Goal: Task Accomplishment & Management: Use online tool/utility

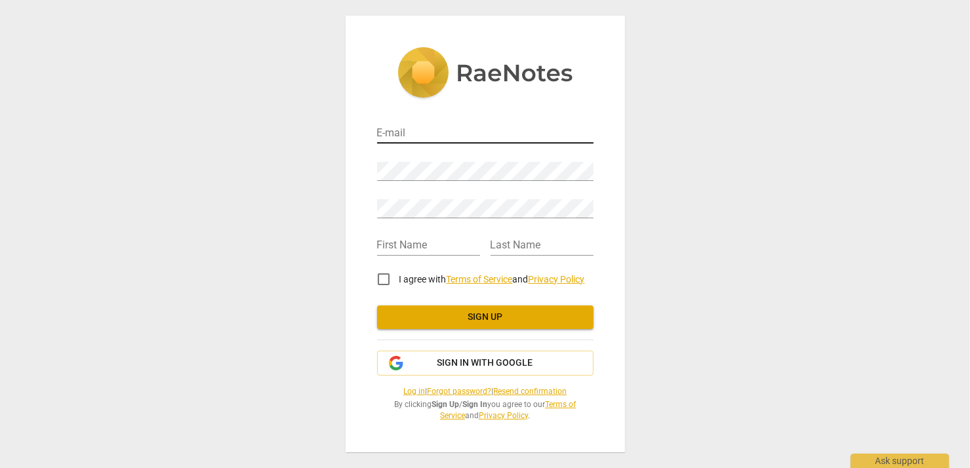
click at [423, 132] on input "email" at bounding box center [485, 134] width 217 height 19
type input "[EMAIL_ADDRESS][DOMAIN_NAME]"
type input "[PERSON_NAME]"
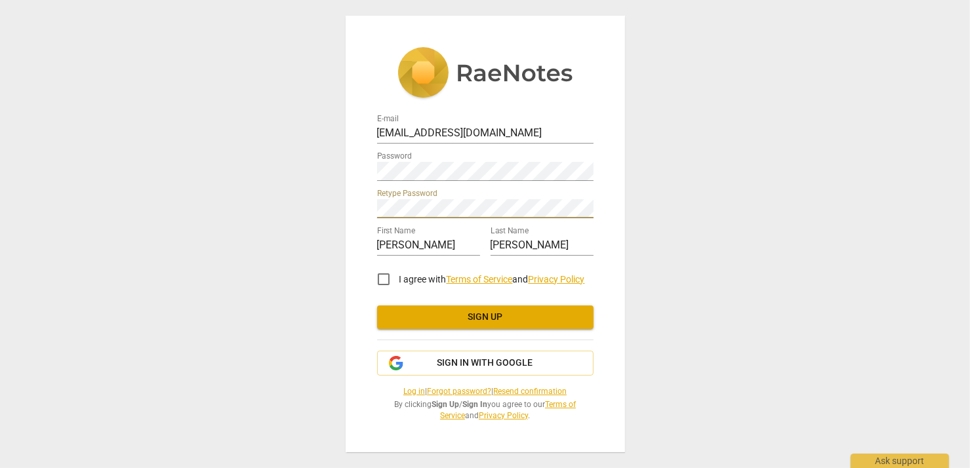
click at [385, 279] on input "I agree with Terms of Service and Privacy Policy" at bounding box center [383, 279] width 31 height 31
checkbox input "true"
click at [555, 314] on span "Sign up" at bounding box center [486, 317] width 196 height 13
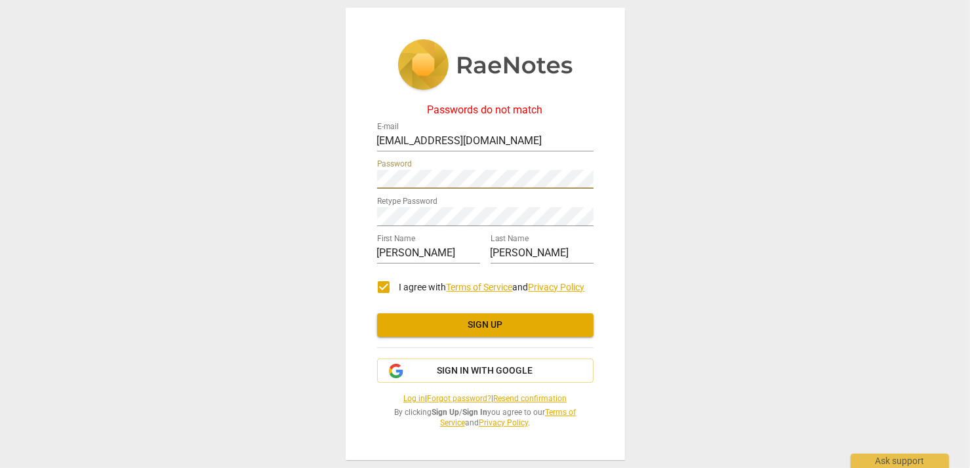
click at [516, 327] on span "Sign up" at bounding box center [486, 325] width 196 height 13
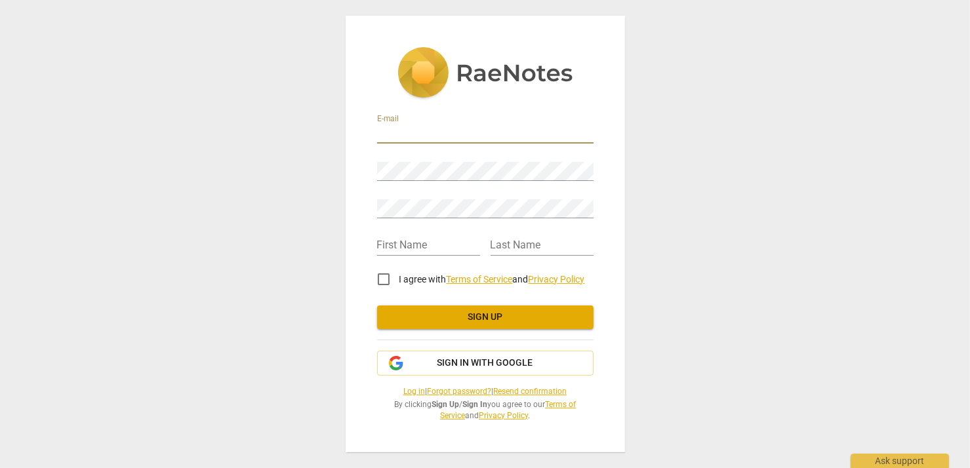
click at [459, 131] on input "email" at bounding box center [485, 134] width 217 height 19
type input "[EMAIL_ADDRESS][DOMAIN_NAME]"
type input "[PERSON_NAME]"
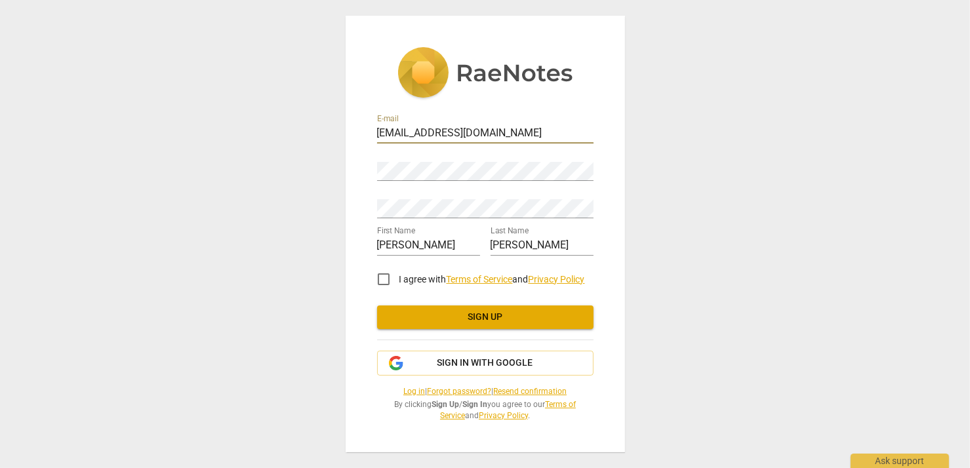
click at [385, 279] on input "I agree with Terms of Service and Privacy Policy" at bounding box center [383, 279] width 31 height 31
checkbox input "true"
click at [520, 316] on span "Sign up" at bounding box center [486, 317] width 196 height 13
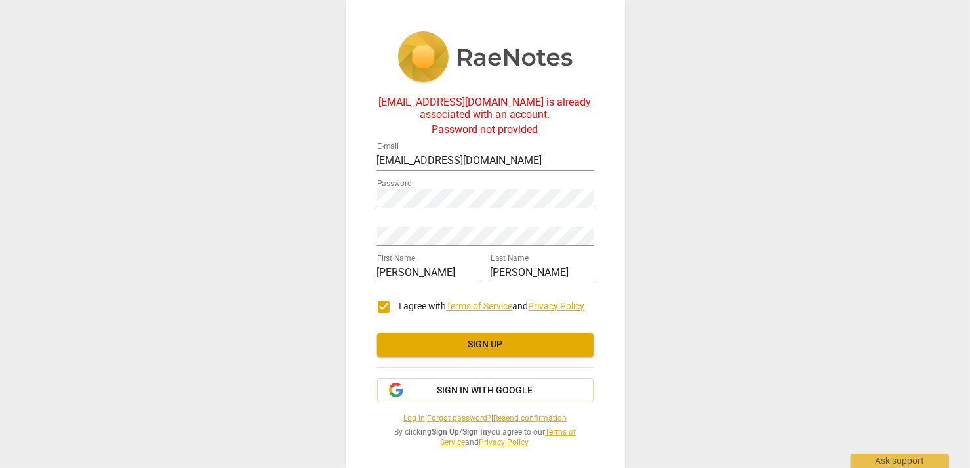
click at [405, 418] on link "Log in" at bounding box center [414, 418] width 22 height 9
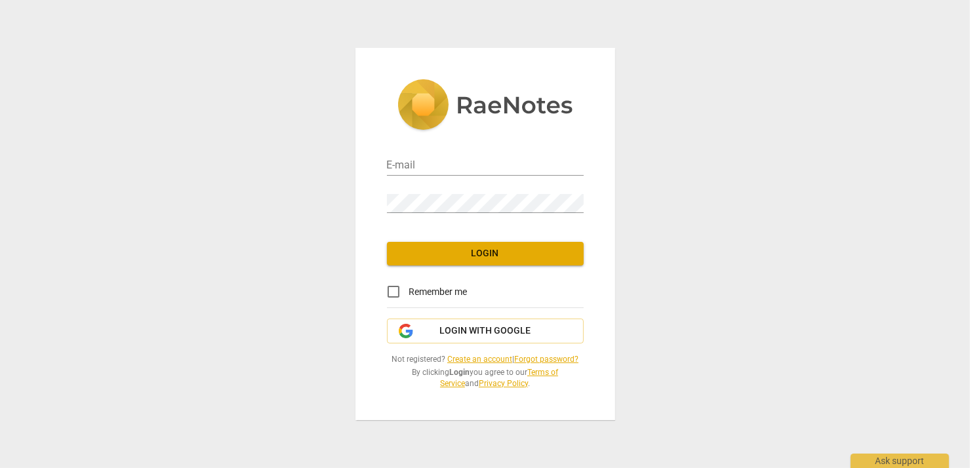
type input "[EMAIL_ADDRESS][DOMAIN_NAME]"
click at [394, 294] on input "Remember me" at bounding box center [393, 291] width 31 height 31
checkbox input "true"
click at [539, 257] on span "Login" at bounding box center [486, 253] width 176 height 13
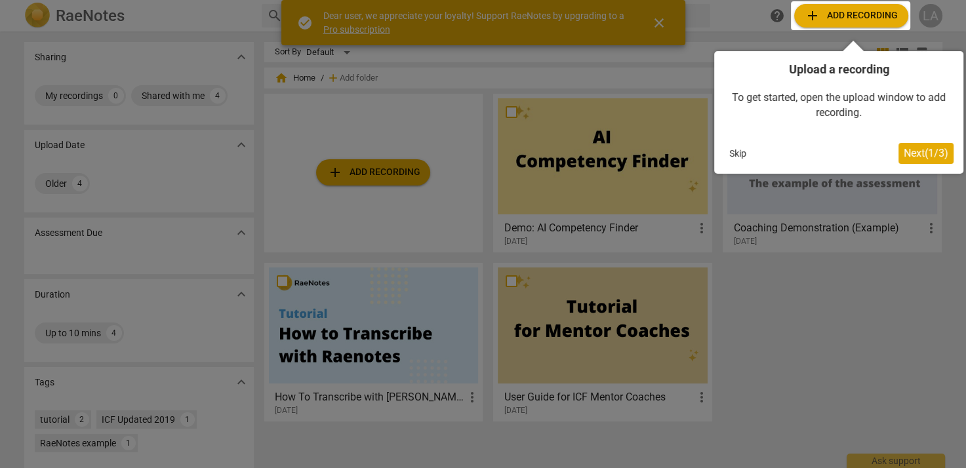
click at [850, 16] on div at bounding box center [850, 15] width 119 height 29
click at [917, 155] on span "Next ( 1 / 3 )" at bounding box center [926, 153] width 45 height 12
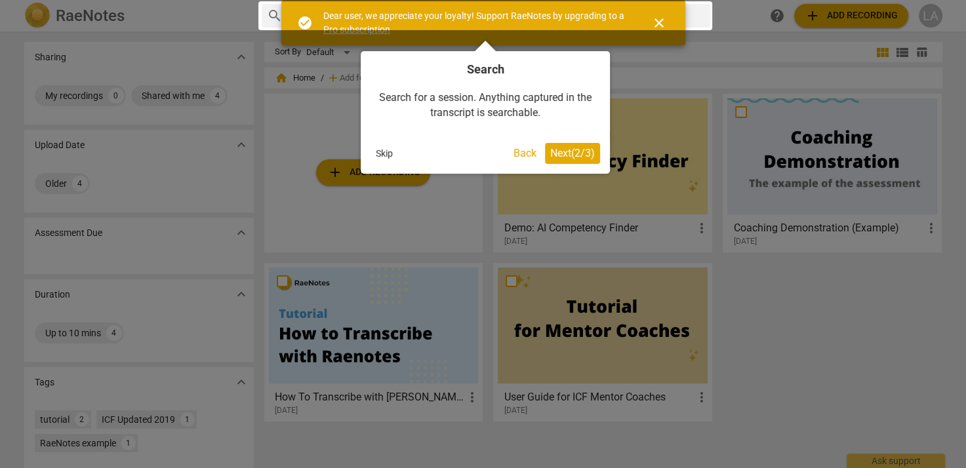
click at [576, 155] on span "Next ( 2 / 3 )" at bounding box center [572, 153] width 45 height 12
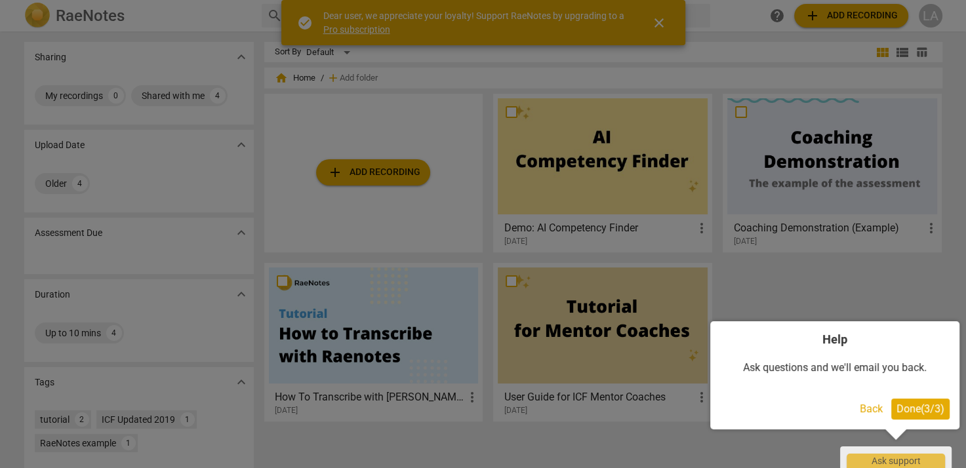
click at [909, 415] on span "Done ( 3 / 3 )" at bounding box center [921, 409] width 48 height 12
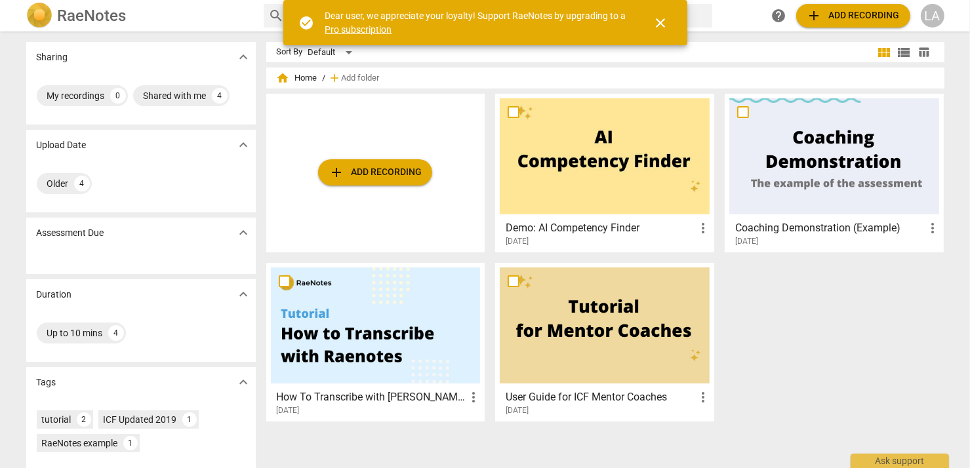
click at [663, 24] on span "close" at bounding box center [661, 23] width 16 height 16
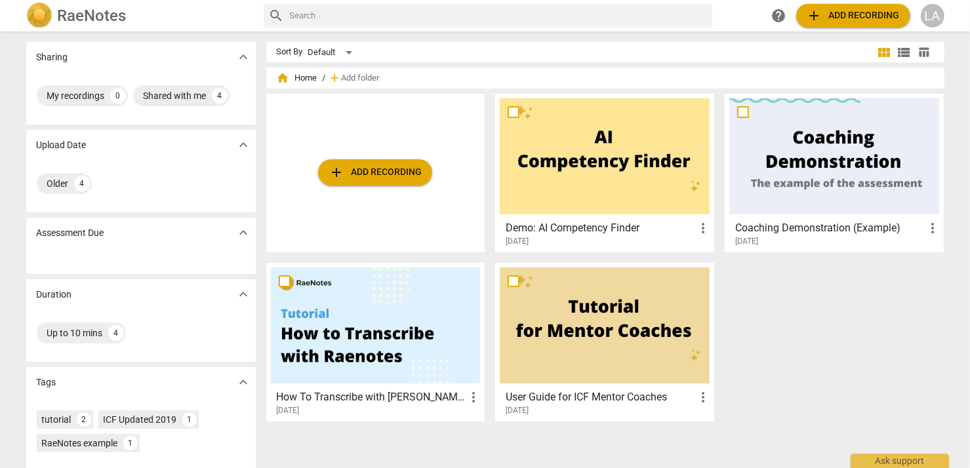
click at [850, 15] on span "add Add recording" at bounding box center [853, 16] width 93 height 16
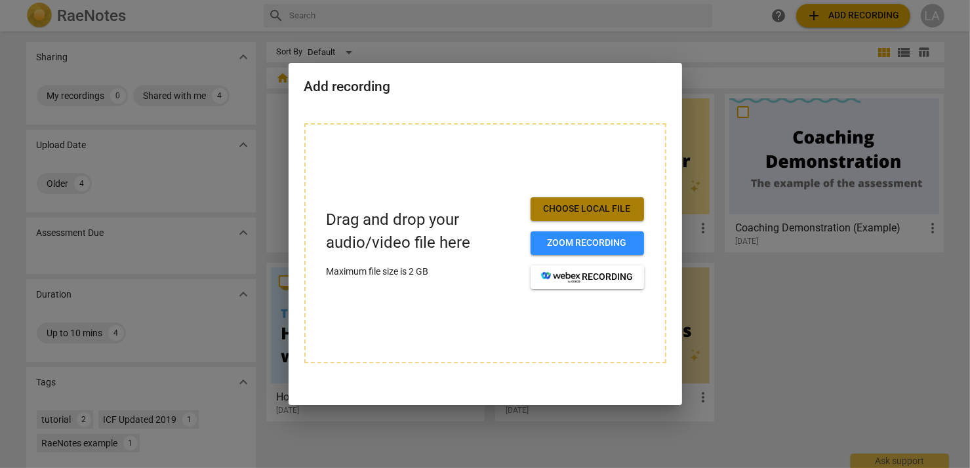
click at [564, 207] on span "Choose local file" at bounding box center [587, 209] width 93 height 13
click at [596, 207] on span "Choose local file" at bounding box center [587, 209] width 93 height 13
click at [565, 210] on span "Choose local file" at bounding box center [587, 209] width 93 height 13
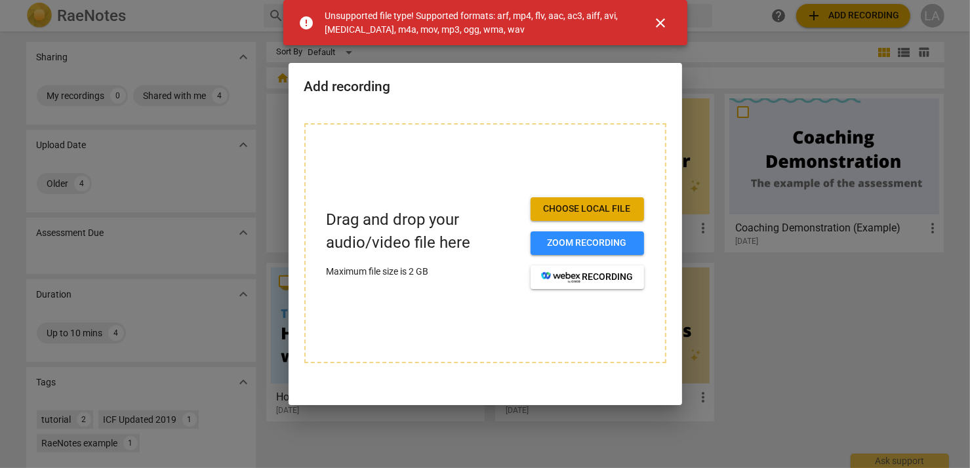
click at [662, 20] on span "close" at bounding box center [661, 23] width 16 height 16
